Goal: Participate in discussion: Engage in conversation with other users on a specific topic

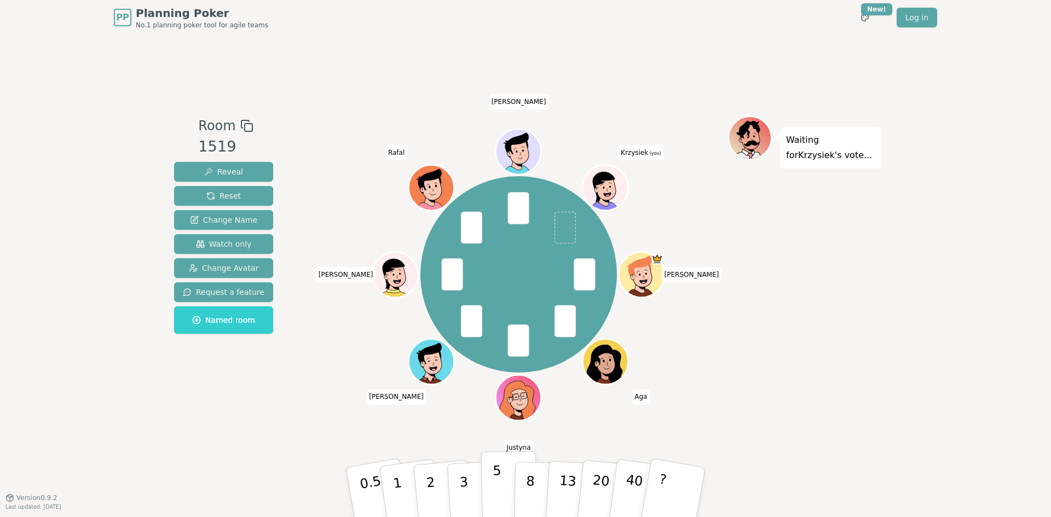
click at [498, 476] on p "5" at bounding box center [497, 492] width 9 height 59
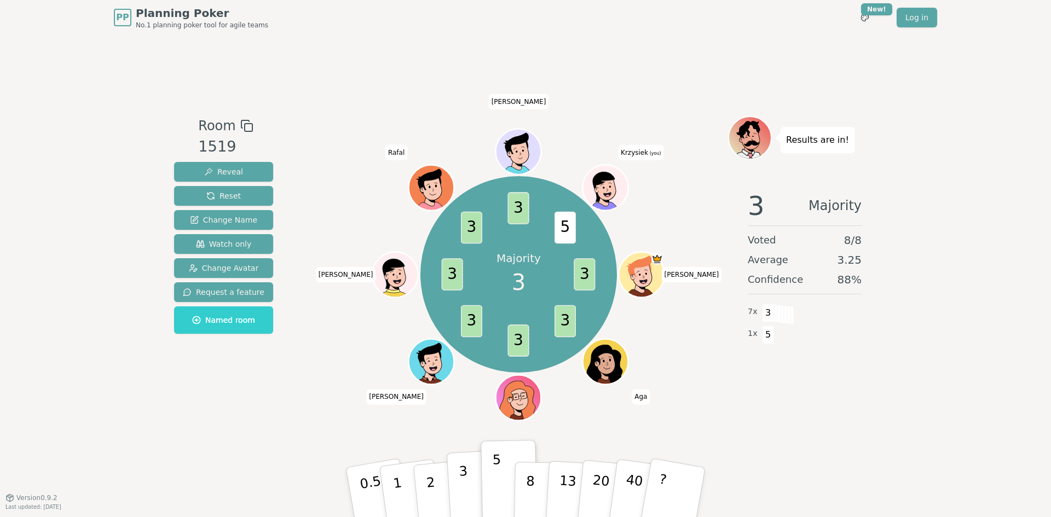
click at [458, 484] on button "3" at bounding box center [477, 492] width 60 height 85
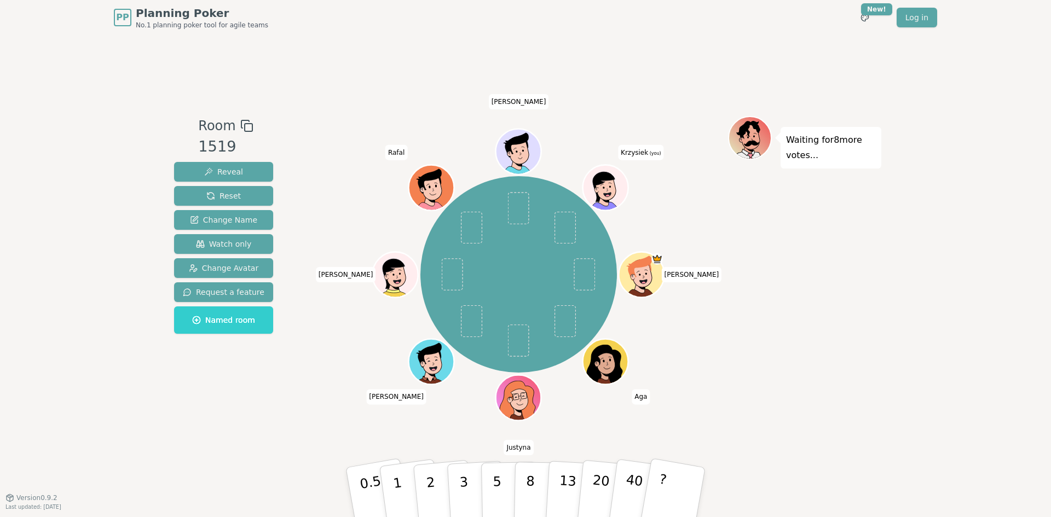
click at [332, 370] on div "Igor Aga Justyna Kamil J Bartek Rafal Marcin Krzysiek (you)" at bounding box center [518, 275] width 419 height 279
click at [763, 304] on div "Waiting for 8 more votes..." at bounding box center [804, 266] width 153 height 301
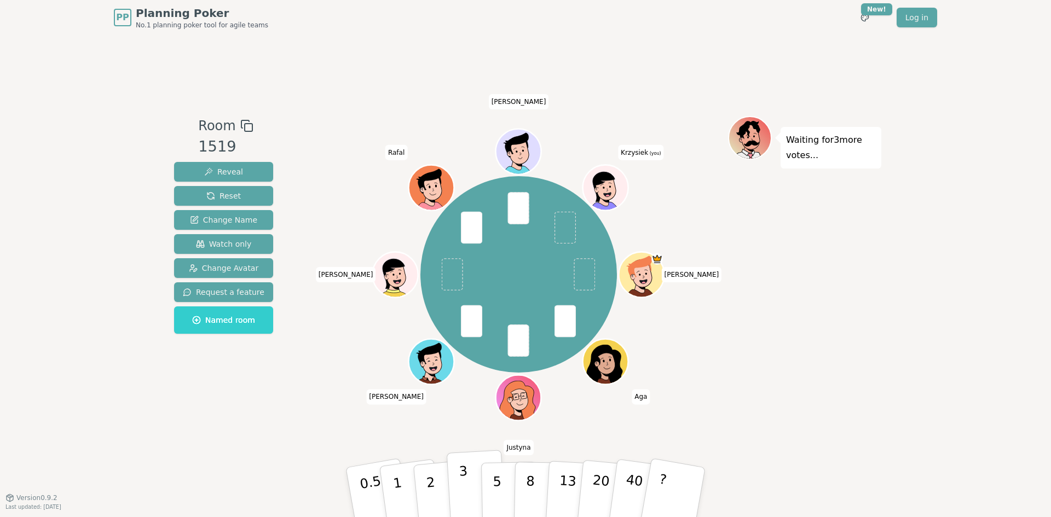
click at [476, 492] on button "3" at bounding box center [477, 492] width 60 height 85
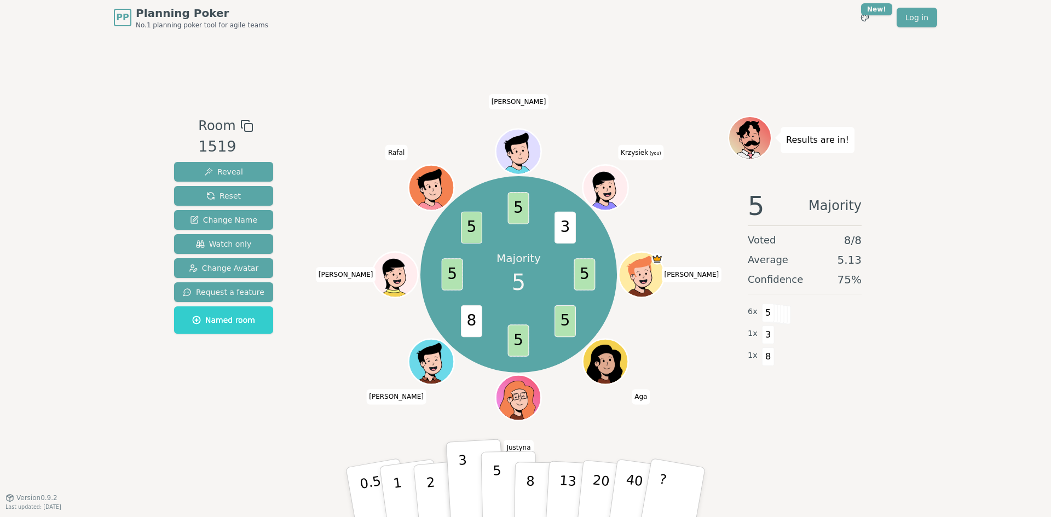
click at [492, 491] on button "5" at bounding box center [509, 492] width 56 height 83
